Goal: Task Accomplishment & Management: Use online tool/utility

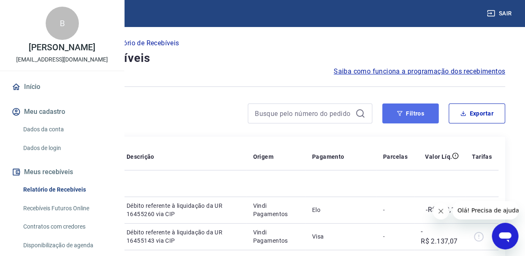
click at [394, 117] on button "Filtros" at bounding box center [410, 113] width 56 height 20
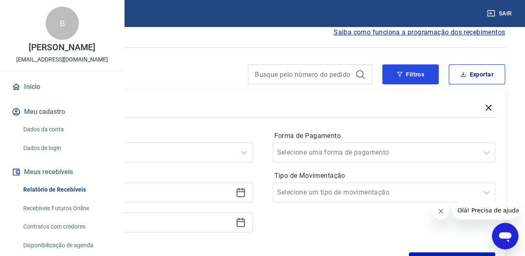
scroll to position [83, 0]
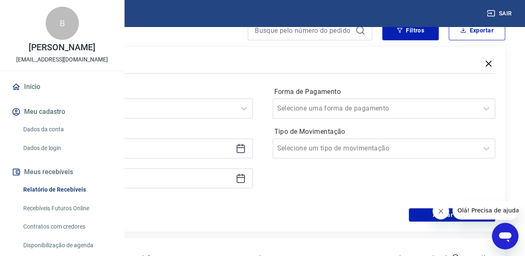
click at [245, 145] on icon at bounding box center [240, 148] width 8 height 8
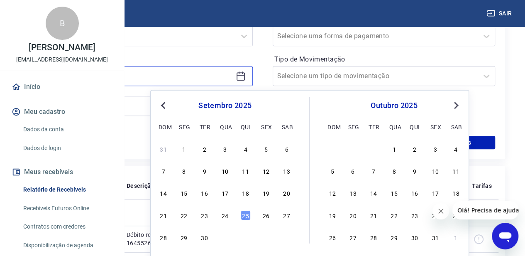
scroll to position [207, 0]
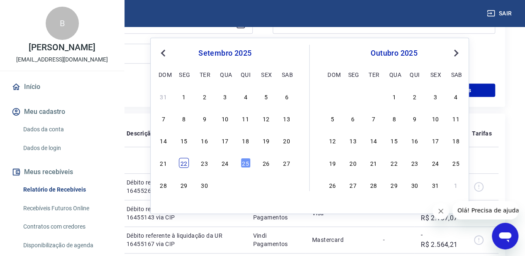
click at [184, 162] on div "22" at bounding box center [184, 162] width 10 height 10
type input "[DATE]"
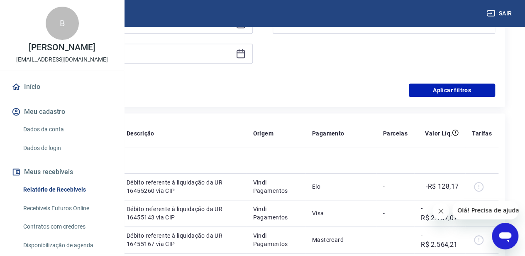
click at [246, 54] on icon at bounding box center [241, 54] width 10 height 10
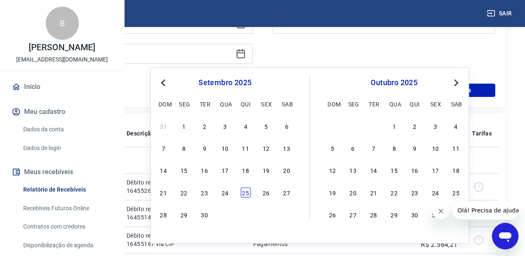
click at [247, 188] on div "25" at bounding box center [246, 192] width 10 height 10
type input "[DATE]"
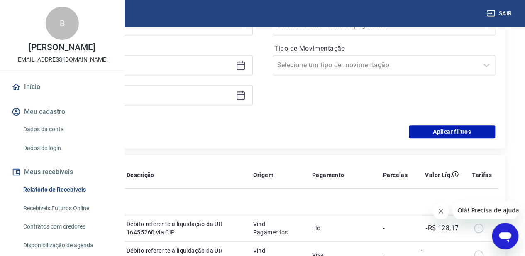
scroll to position [83, 0]
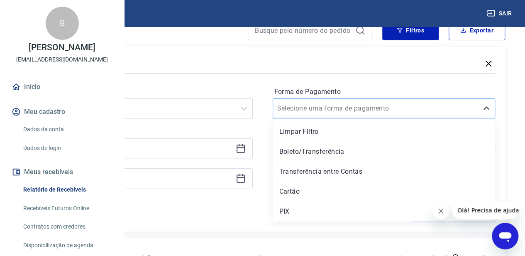
click at [360, 111] on input "Forma de Pagamento" at bounding box center [319, 108] width 84 height 10
click at [344, 209] on div "PIX" at bounding box center [384, 211] width 223 height 17
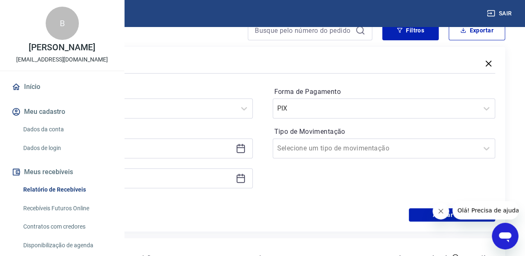
click at [441, 213] on icon "Fechar mensagem da empresa" at bounding box center [440, 210] width 7 height 7
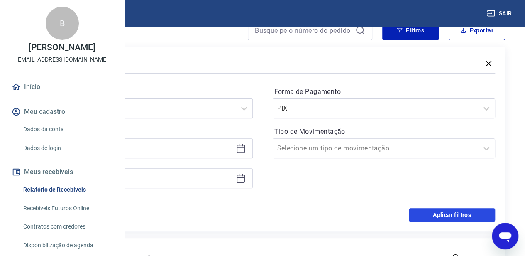
click at [441, 214] on button "Aplicar filtros" at bounding box center [452, 214] width 86 height 13
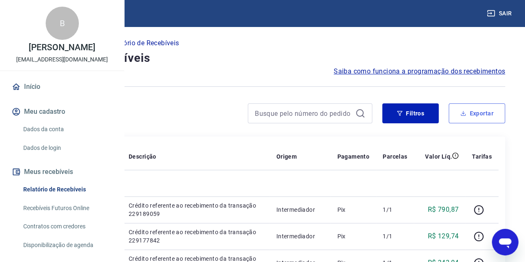
click at [478, 113] on button "Exportar" at bounding box center [476, 113] width 56 height 20
type input "[DATE]"
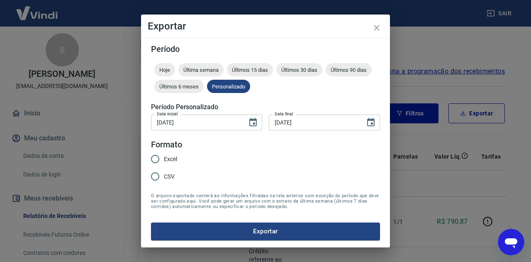
click at [162, 160] on input "Excel" at bounding box center [154, 158] width 17 height 17
radio input "true"
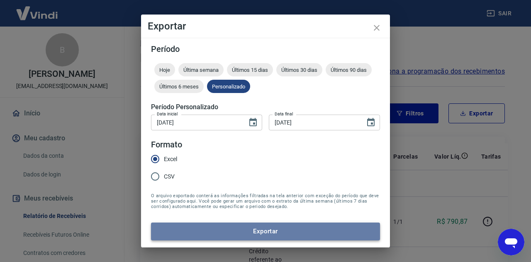
click at [233, 236] on button "Exportar" at bounding box center [265, 230] width 229 height 17
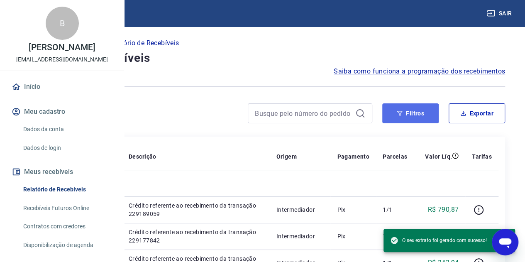
click at [424, 113] on button "Filtros" at bounding box center [410, 113] width 56 height 20
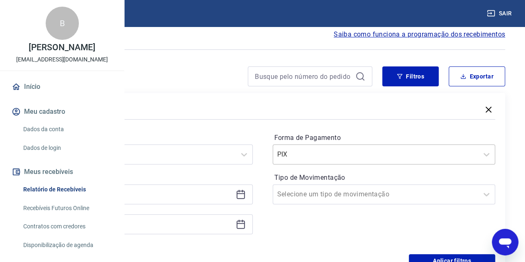
click at [375, 164] on div "PIX" at bounding box center [384, 154] width 223 height 20
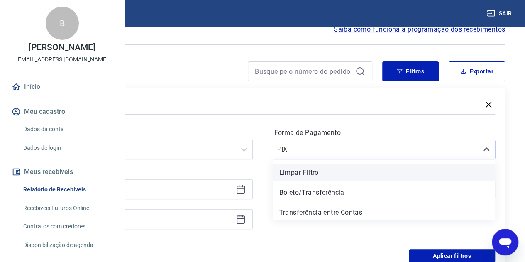
scroll to position [42, 0]
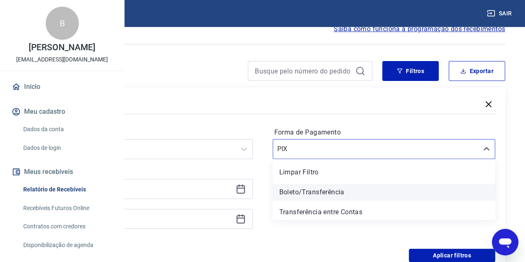
click at [359, 194] on div "Boleto/Transferência" at bounding box center [384, 192] width 223 height 17
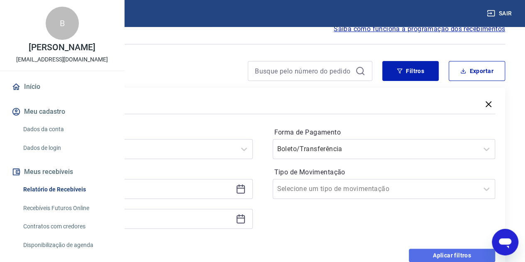
click at [436, 253] on button "Aplicar filtros" at bounding box center [452, 254] width 86 height 13
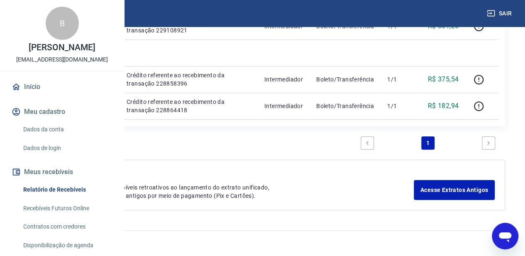
scroll to position [207, 0]
